Goal: Task Accomplishment & Management: Use online tool/utility

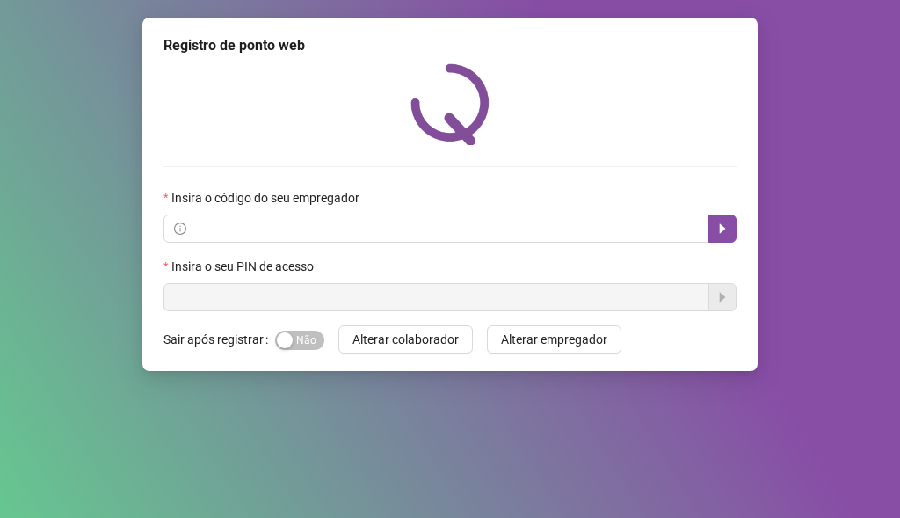
click at [256, 191] on label "Insira o código do seu empregador" at bounding box center [266, 197] width 207 height 19
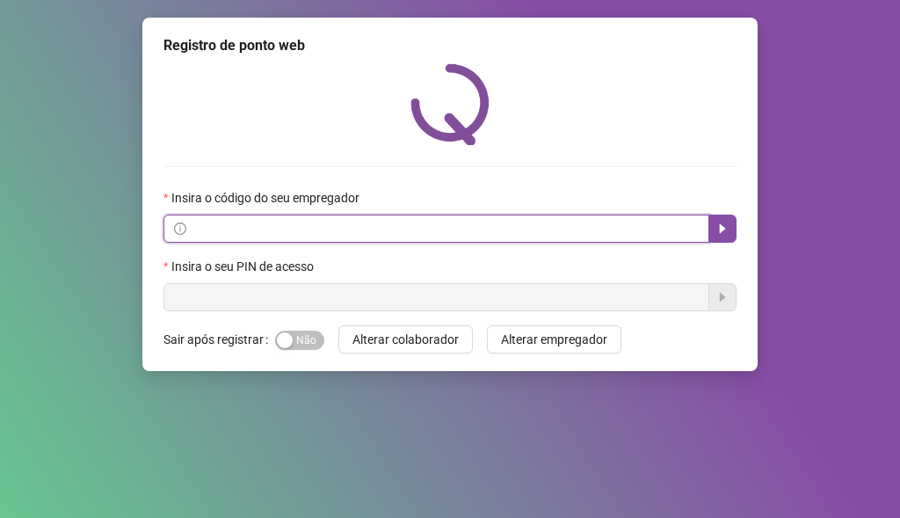
click at [249, 229] on input "text" at bounding box center [444, 228] width 509 height 19
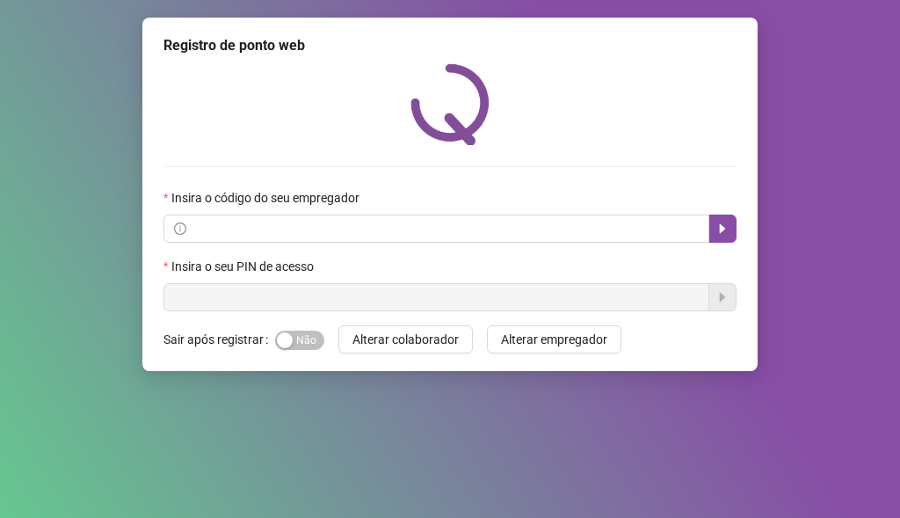
click at [245, 268] on label "Insira o seu PIN de acesso" at bounding box center [244, 266] width 162 height 19
click at [546, 150] on div "Insira o código do seu empregador Insira o seu PIN de acesso" at bounding box center [449, 187] width 573 height 248
click at [250, 205] on label "Insira o código do seu empregador" at bounding box center [266, 197] width 207 height 19
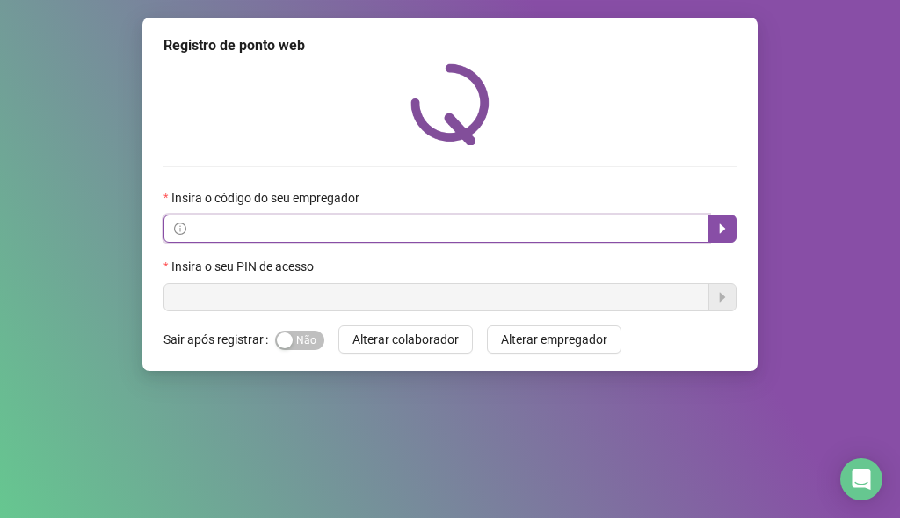
click at [253, 222] on input "text" at bounding box center [444, 228] width 509 height 19
